Goal: Task Accomplishment & Management: Manage account settings

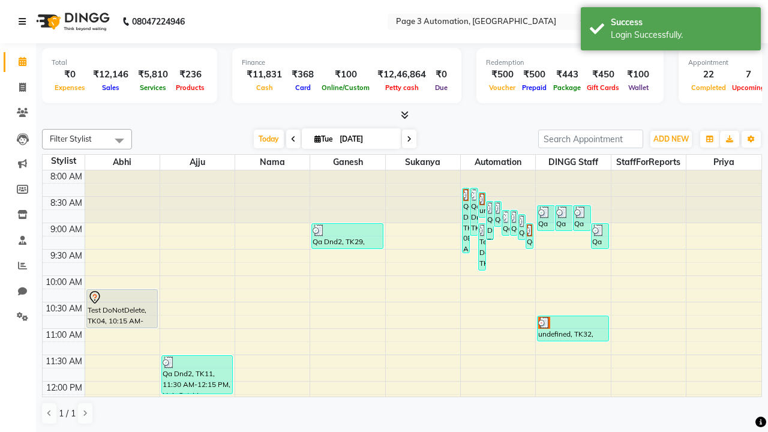
click at [25, 22] on icon at bounding box center [22, 21] width 7 height 8
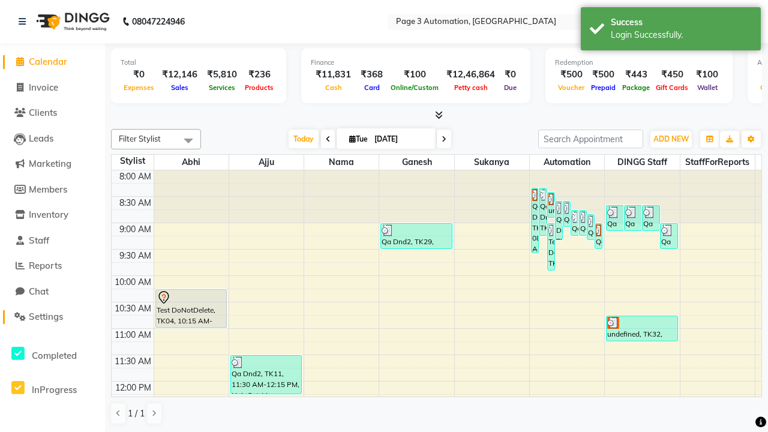
click at [52, 317] on span "Settings" at bounding box center [46, 316] width 34 height 11
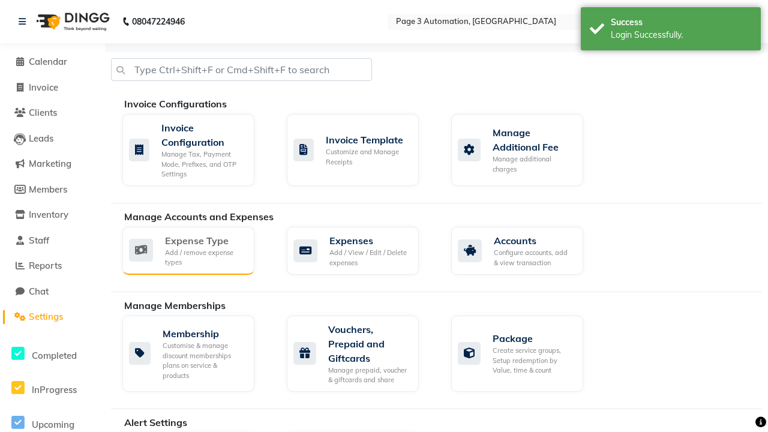
click at [205, 240] on div "Expense Type" at bounding box center [205, 240] width 80 height 14
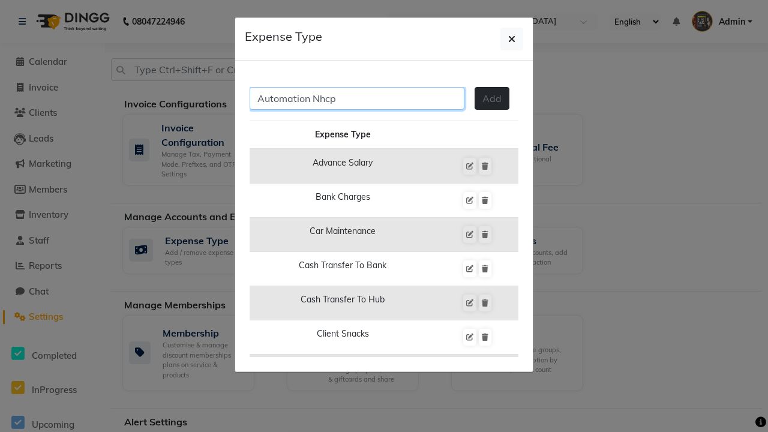
type input "Automation Nhcp"
click at [492, 98] on span "Add" at bounding box center [491, 98] width 19 height 12
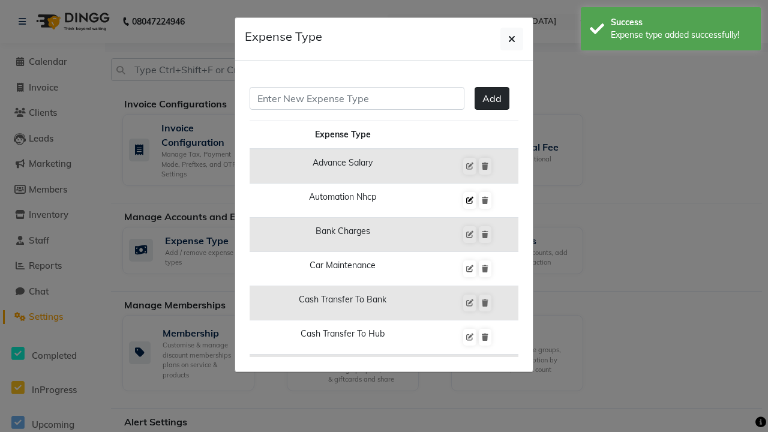
click at [670, 31] on div "Expense type added successfully!" at bounding box center [681, 35] width 141 height 13
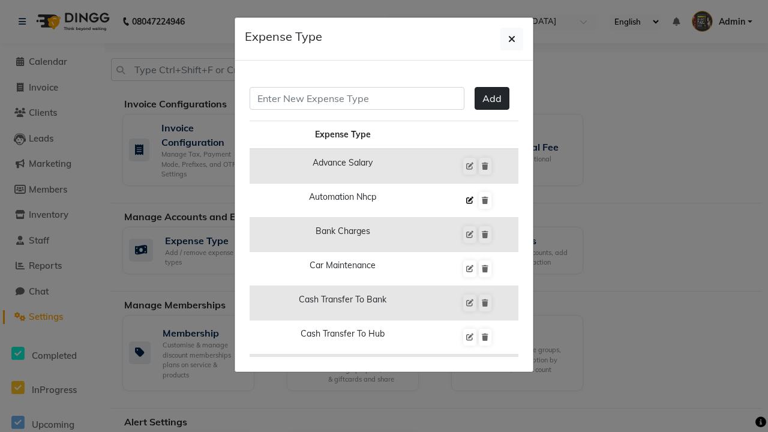
click at [469, 200] on icon at bounding box center [469, 200] width 7 height 7
type input "Automation Nhcp"
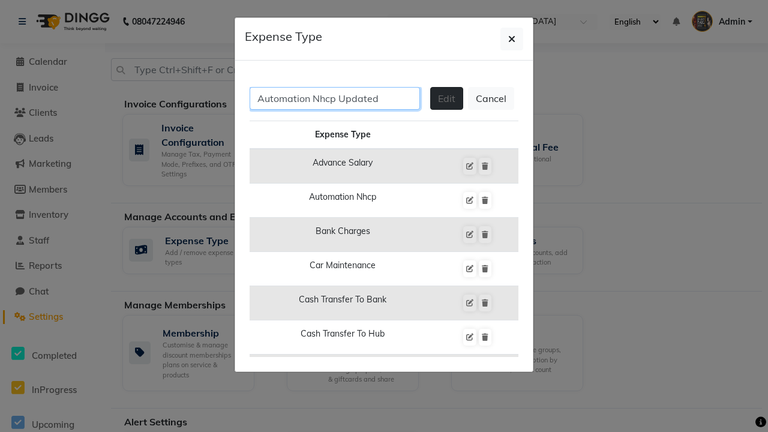
type input "Automation Nhcp Updated"
click at [446, 98] on span "Edit" at bounding box center [446, 98] width 17 height 12
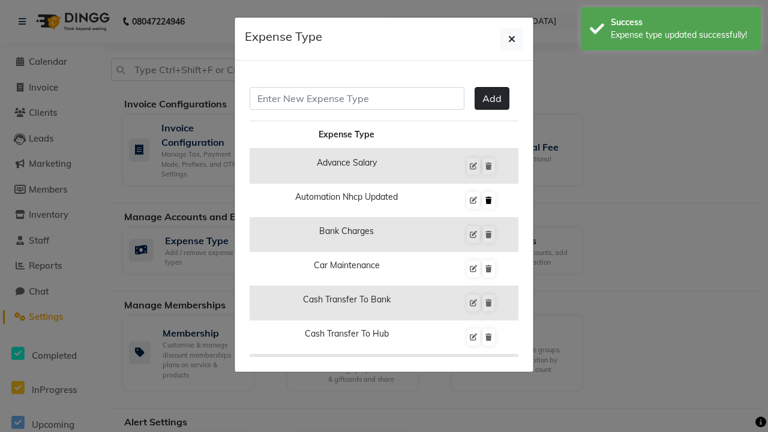
click at [670, 31] on div "Expense type updated successfully!" at bounding box center [681, 35] width 141 height 13
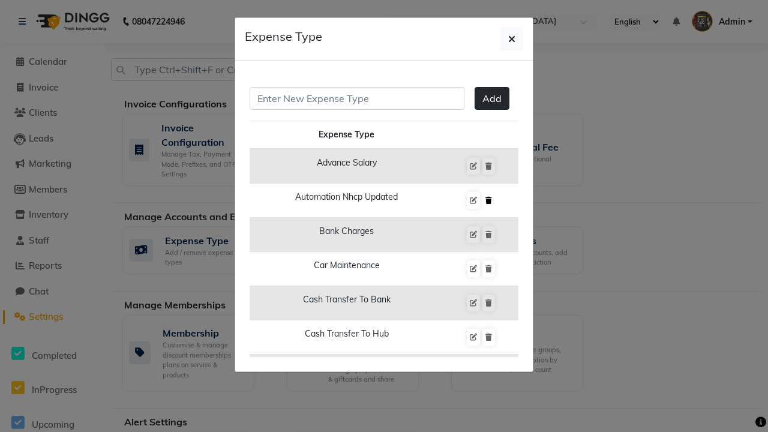
click at [488, 200] on icon at bounding box center [488, 200] width 7 height 7
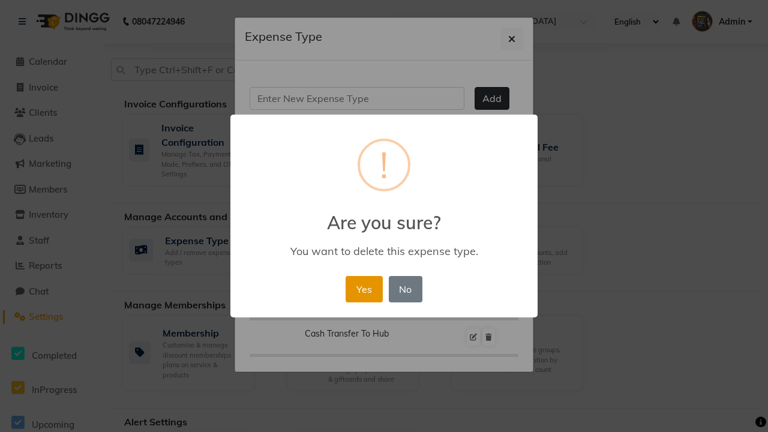
click at [363, 288] on button "Yes" at bounding box center [363, 289] width 37 height 26
